Goal: Task Accomplishment & Management: Complete application form

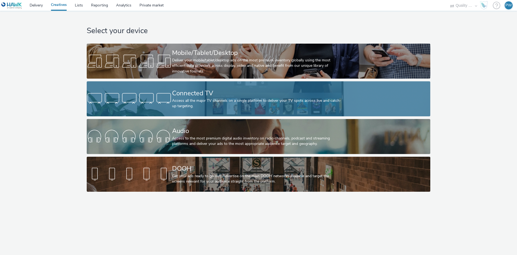
click at [155, 98] on div at bounding box center [129, 98] width 85 height 17
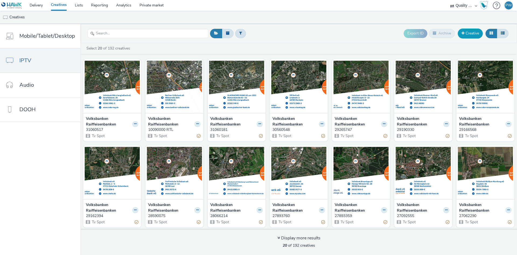
click at [473, 33] on link "Creative" at bounding box center [470, 34] width 25 height 10
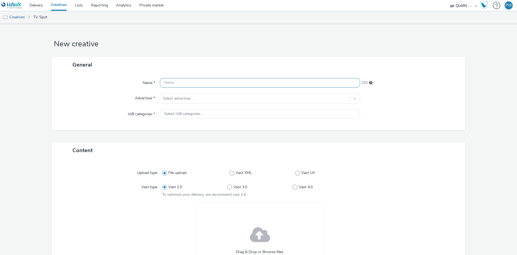
click at [190, 82] on input "text" at bounding box center [260, 82] width 200 height 9
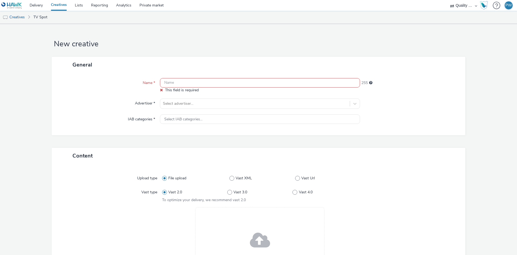
paste input "10090000"
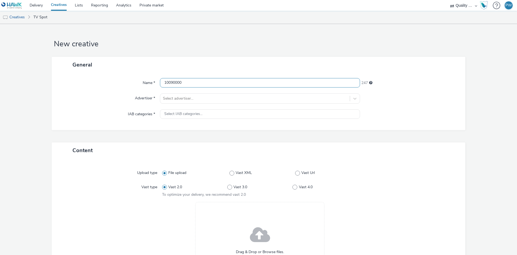
click at [185, 83] on input "10090000" at bounding box center [260, 82] width 200 height 9
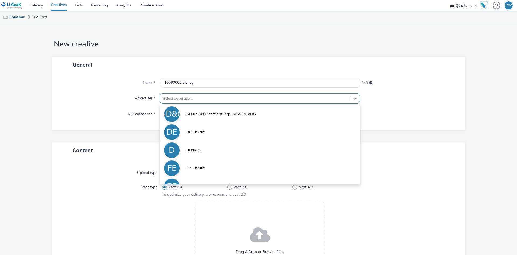
click at [259, 97] on div at bounding box center [255, 98] width 184 height 6
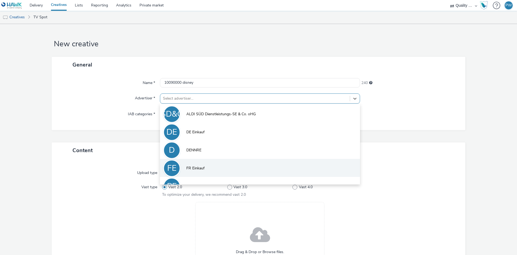
scroll to position [30, 0]
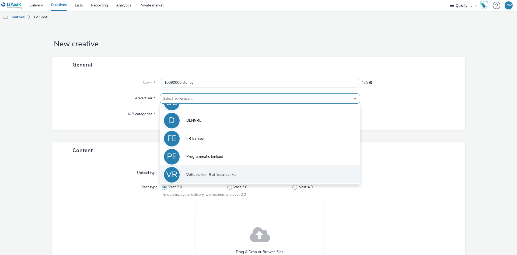
click at [214, 175] on span "Volksbanken Raiffeisenbanken" at bounding box center [211, 174] width 51 height 5
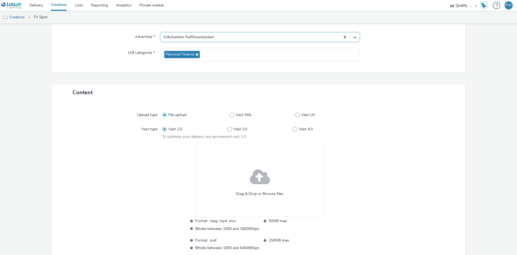
scroll to position [0, 0]
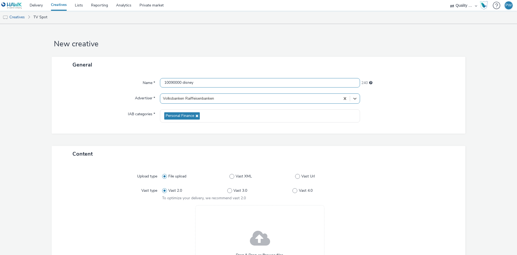
click at [191, 83] on input "10090000 disney" at bounding box center [260, 82] width 200 height 9
click at [195, 82] on input "10090000 disney" at bounding box center [260, 82] width 200 height 9
drag, startPoint x: 195, startPoint y: 82, endPoint x: 185, endPoint y: 83, distance: 10.0
click at [185, 83] on input "10090000 disney" at bounding box center [260, 82] width 200 height 9
click at [201, 67] on div "General" at bounding box center [259, 65] width 414 height 16
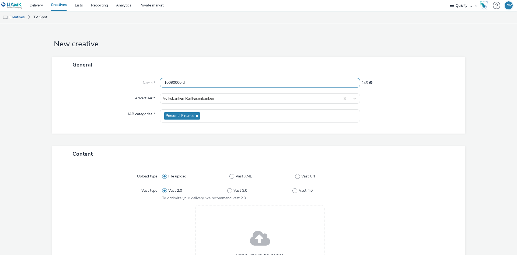
click at [191, 83] on input "10090000 d" at bounding box center [260, 82] width 200 height 9
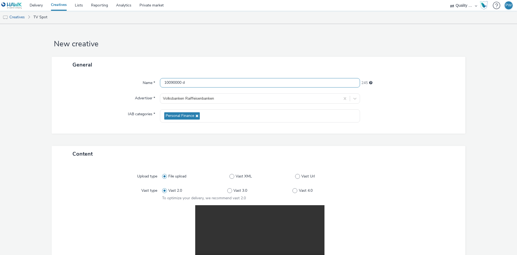
click at [187, 81] on input "10090000 d" at bounding box center [260, 82] width 200 height 9
click at [184, 82] on input "10090000 d" at bounding box center [260, 82] width 200 height 9
type input "10090000 Disney"
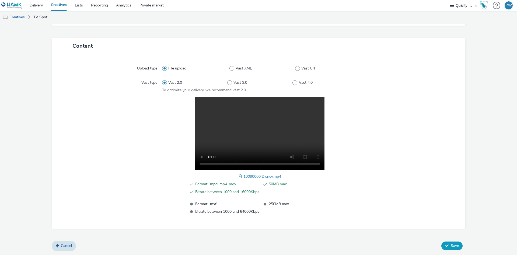
click at [457, 247] on span "Save" at bounding box center [455, 245] width 8 height 5
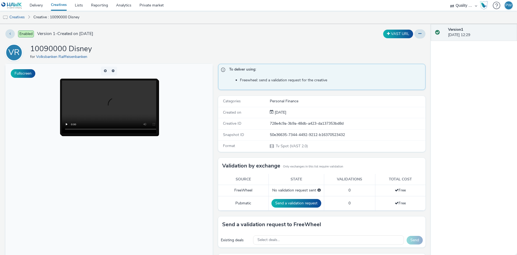
click at [58, 5] on link "Creatives" at bounding box center [59, 5] width 24 height 11
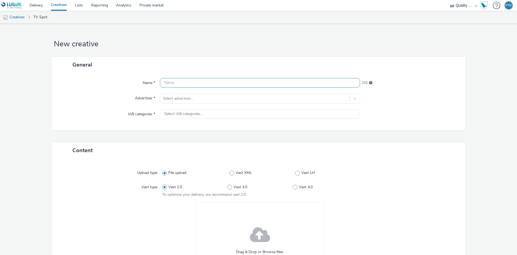
click at [179, 82] on input "text" at bounding box center [260, 82] width 200 height 9
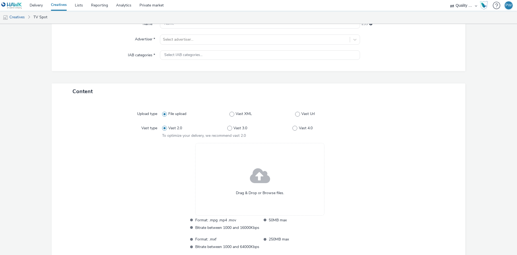
scroll to position [4, 0]
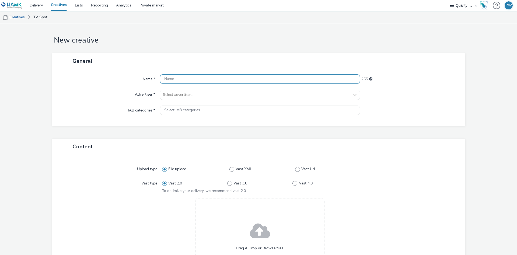
click at [181, 81] on input "text" at bounding box center [260, 78] width 200 height 9
